Goal: Navigation & Orientation: Find specific page/section

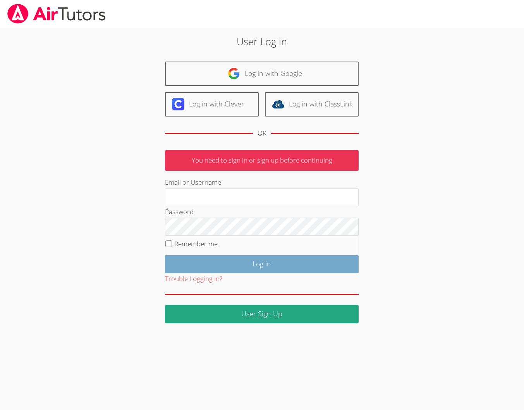
type input "brittanyatk13@yahoo.com"
click at [255, 256] on input "Log in" at bounding box center [262, 264] width 194 height 18
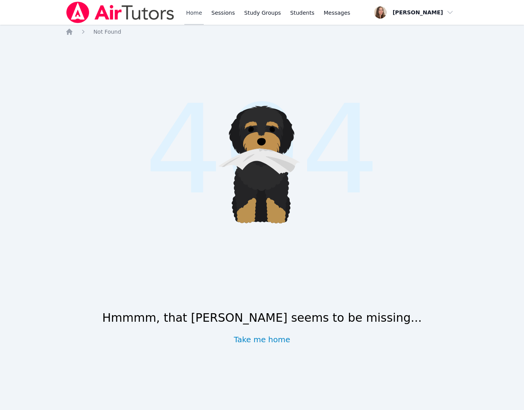
click at [190, 8] on link "Home" at bounding box center [193, 12] width 19 height 25
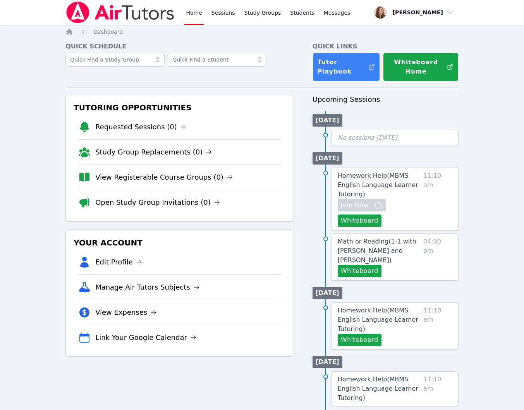
click at [236, 17] on div "Home Sessions Study Groups Students Messages" at bounding box center [267, 12] width 167 height 25
click at [229, 18] on link "Sessions" at bounding box center [223, 12] width 27 height 25
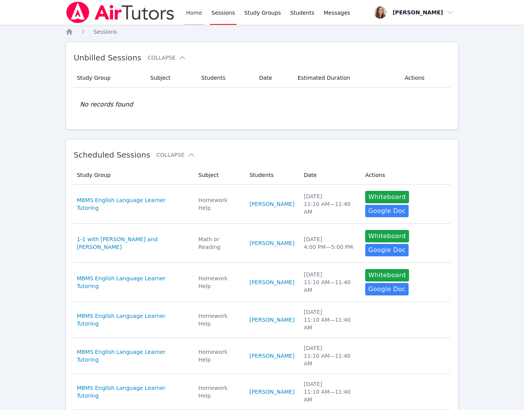
click at [196, 15] on link "Home" at bounding box center [193, 12] width 19 height 25
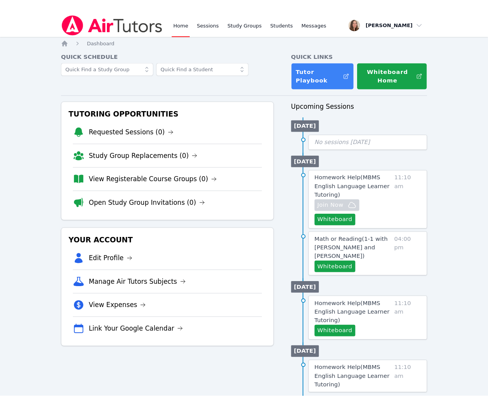
scroll to position [13, 0]
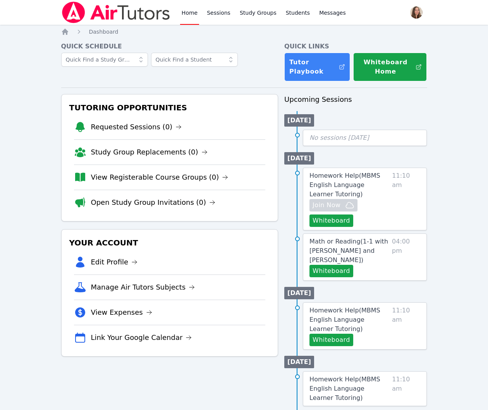
click at [190, 9] on link "Home" at bounding box center [189, 12] width 19 height 25
click at [216, 19] on link "Sessions" at bounding box center [218, 12] width 27 height 25
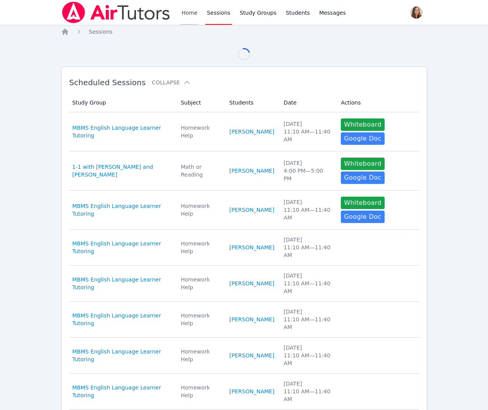
click at [192, 13] on link "Home" at bounding box center [189, 12] width 19 height 25
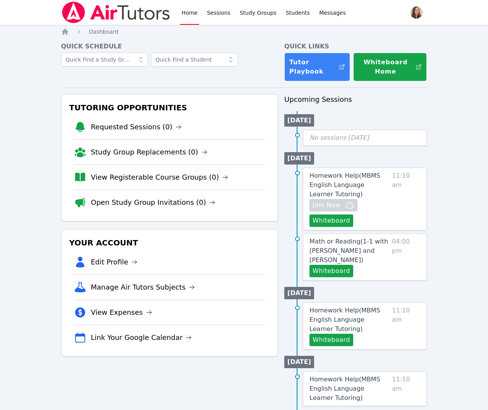
click at [192, 14] on link "Home" at bounding box center [189, 12] width 19 height 25
